Goal: Obtain resource: Download file/media

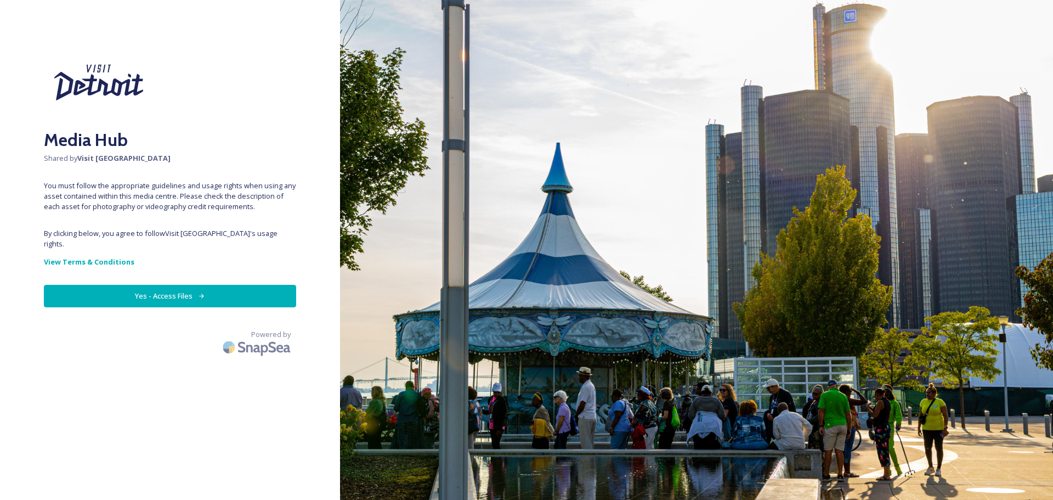
click at [194, 285] on button "Yes - Access Files" at bounding box center [170, 296] width 252 height 22
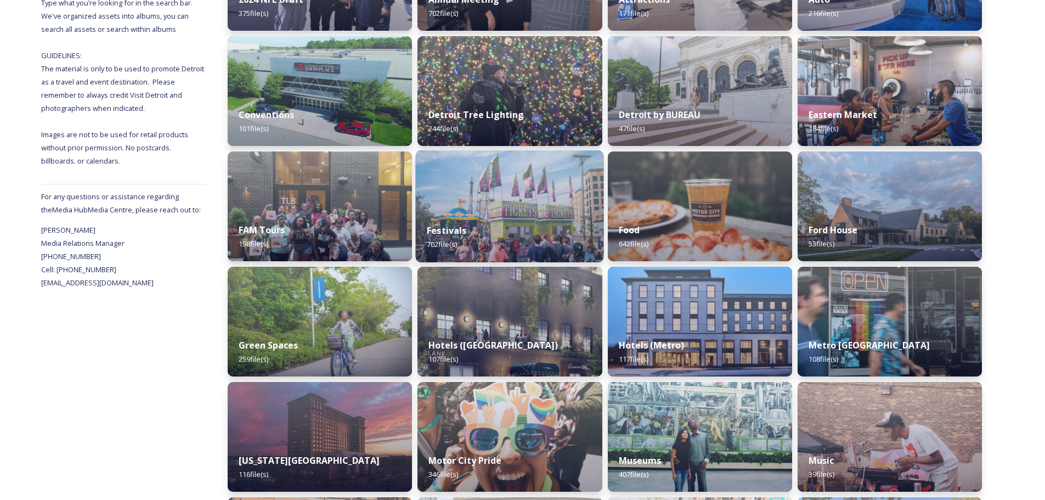
scroll to position [274, 0]
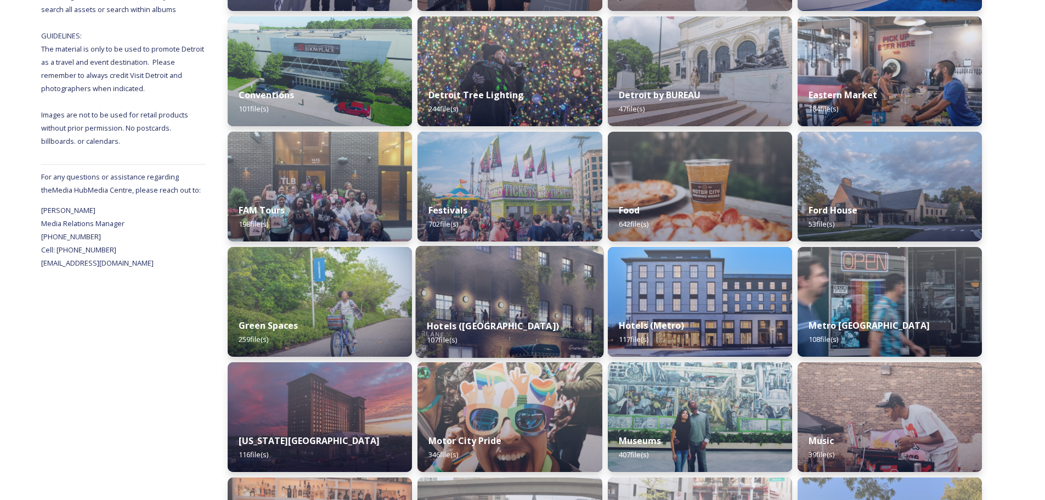
click at [523, 315] on div "Hotels ([GEOGRAPHIC_DATA]) 107 file(s)" at bounding box center [510, 333] width 188 height 50
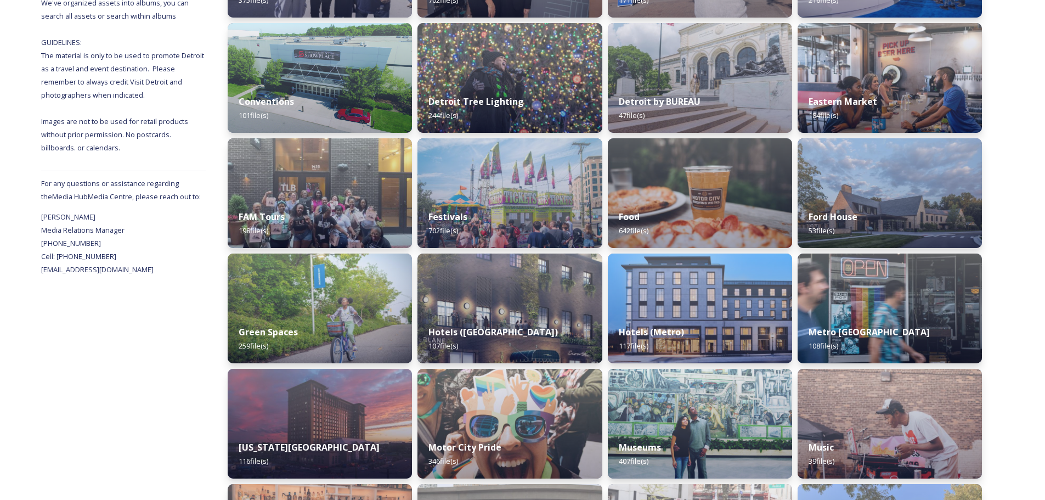
scroll to position [274, 0]
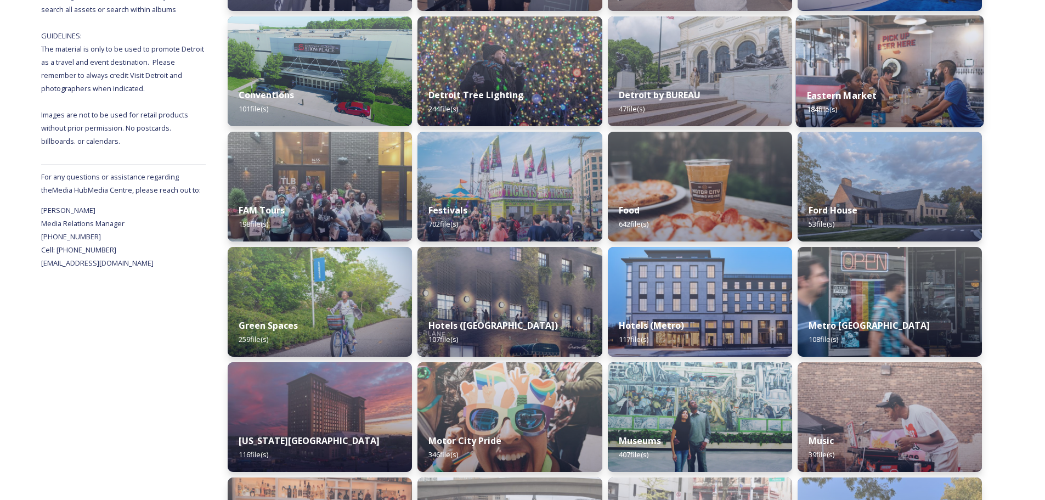
click at [954, 73] on img at bounding box center [889, 71] width 188 height 112
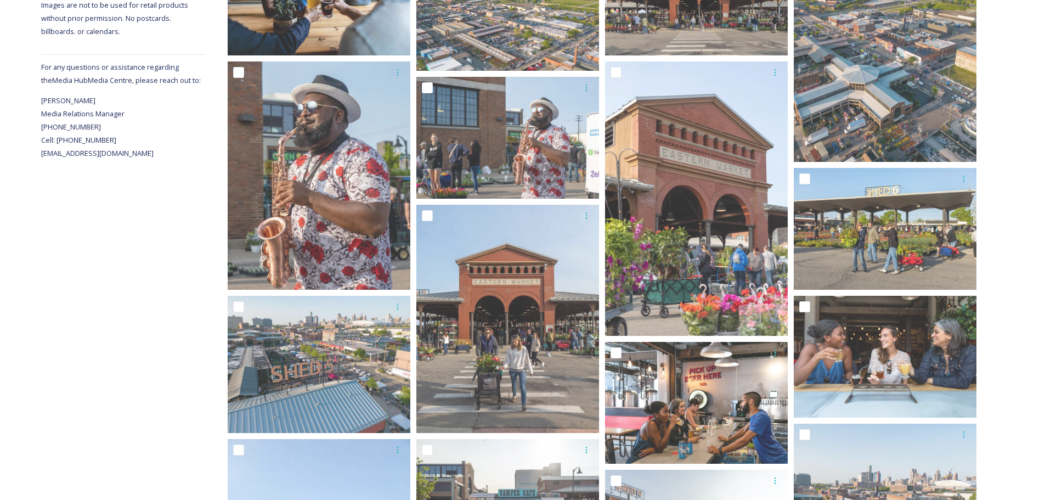
scroll to position [55, 0]
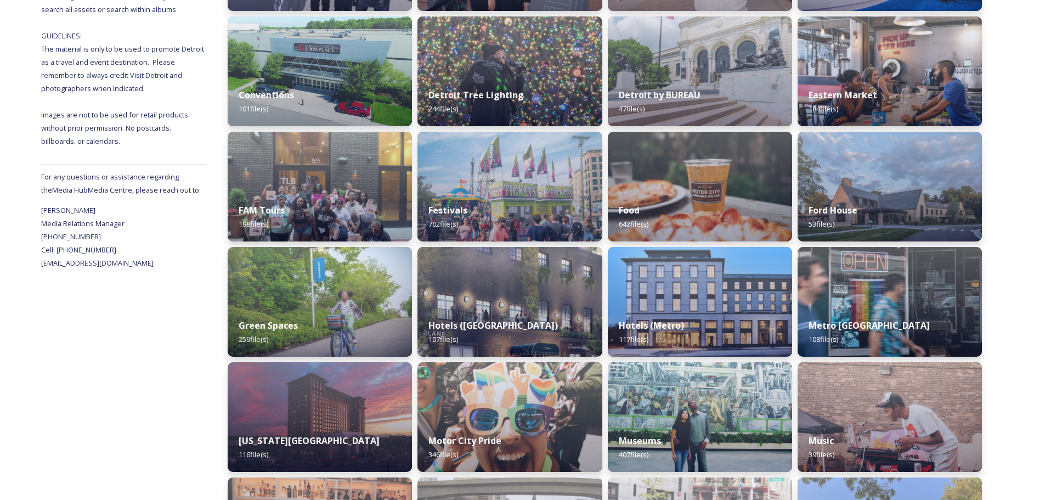
scroll to position [329, 0]
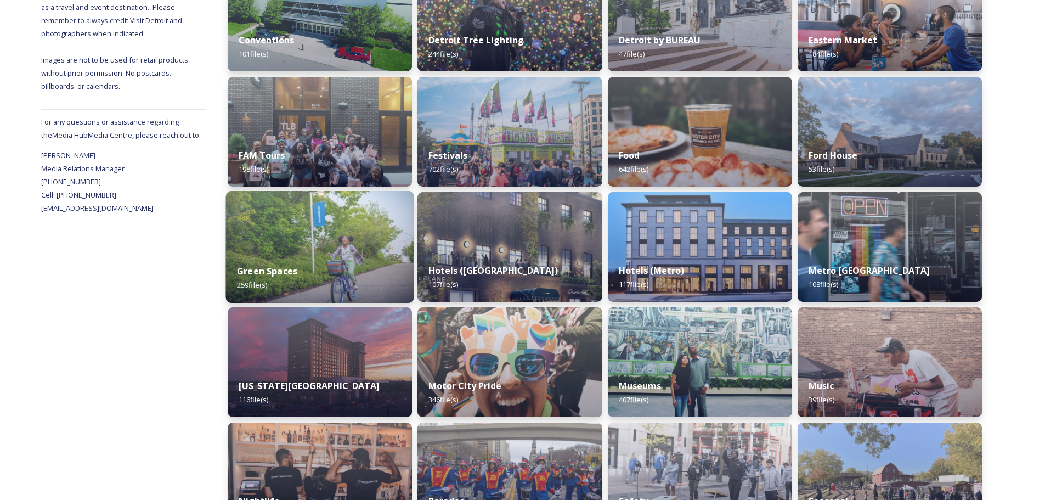
click at [360, 268] on div "Green Spaces 259 file(s)" at bounding box center [320, 278] width 188 height 50
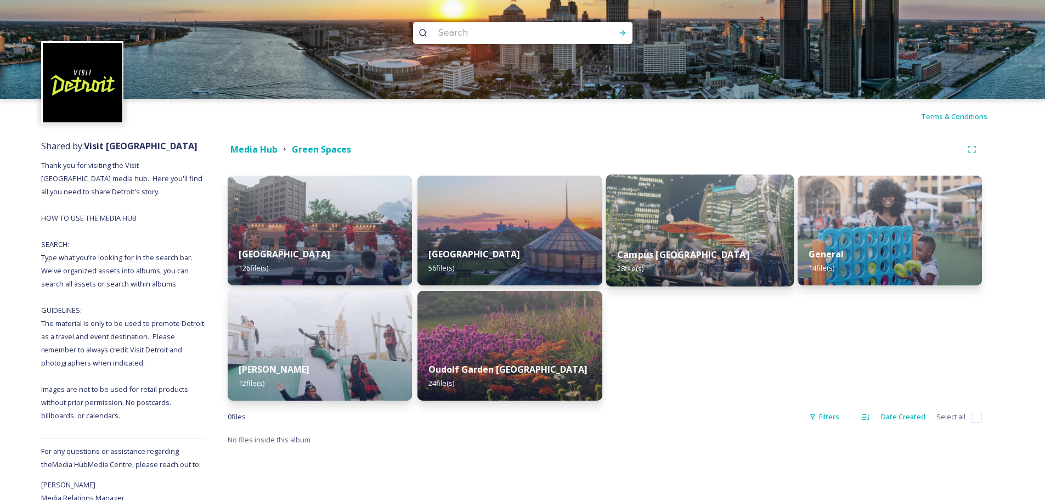
click at [726, 202] on img at bounding box center [699, 230] width 188 height 112
click at [496, 37] on input at bounding box center [508, 33] width 150 height 24
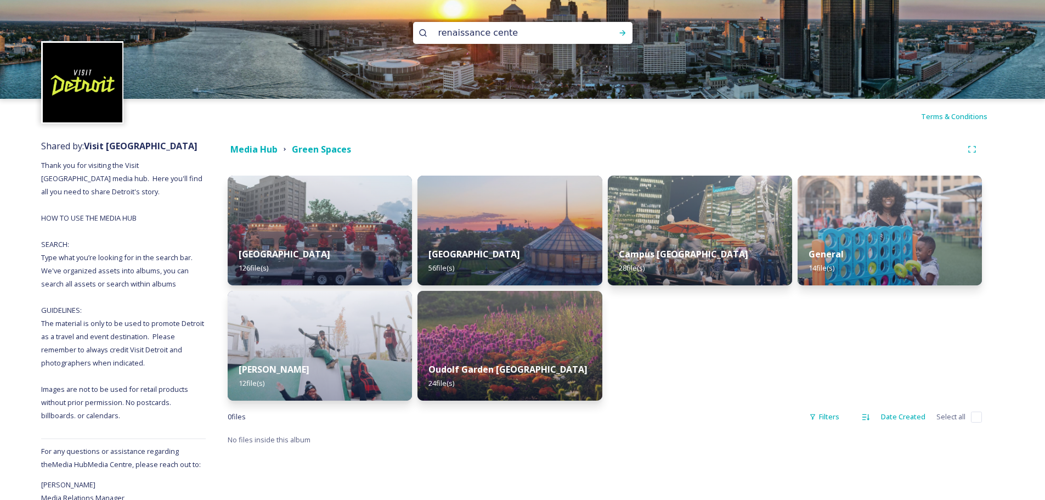
type input "renaissance center"
click at [626, 30] on icon at bounding box center [622, 33] width 9 height 9
